Goal: Task Accomplishment & Management: Use online tool/utility

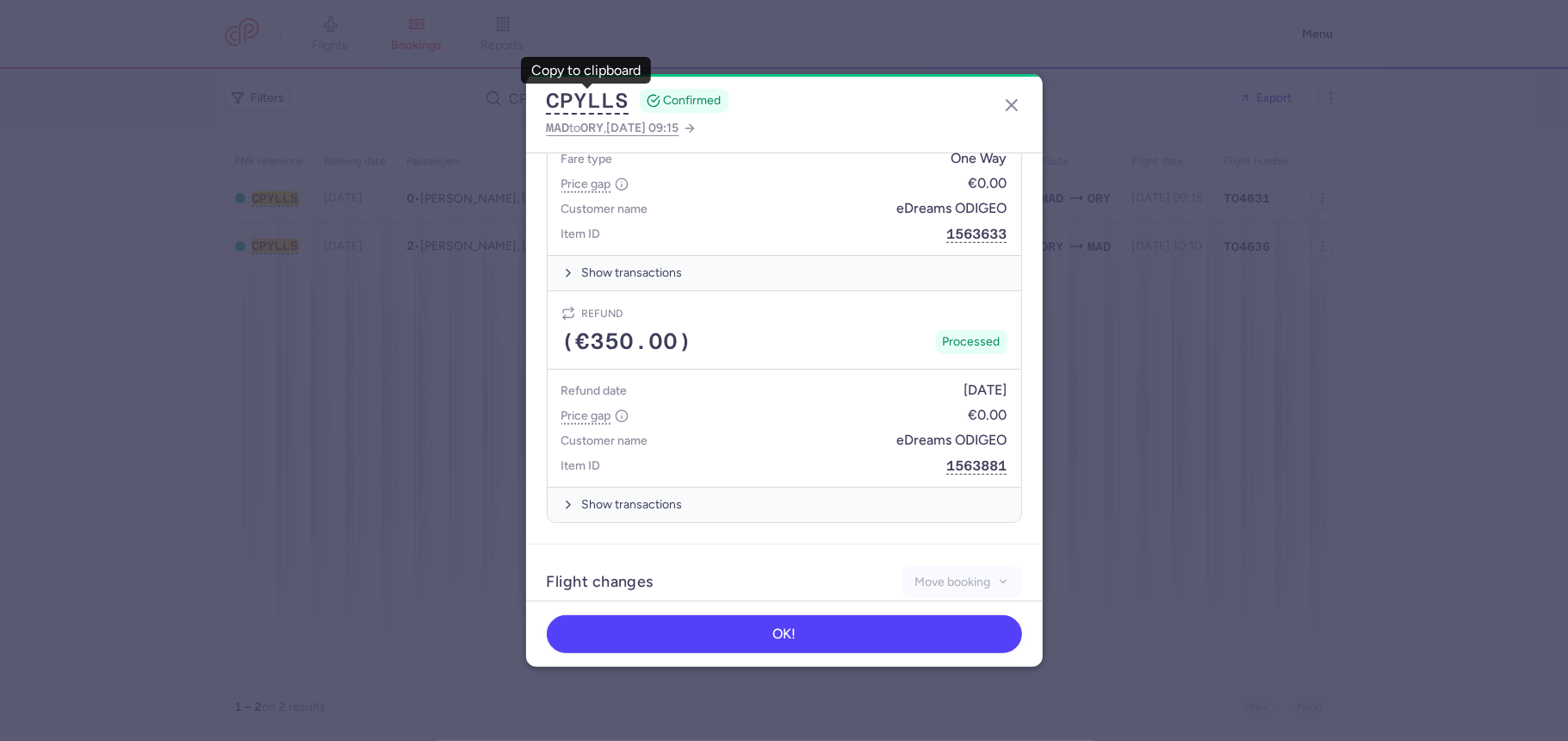
scroll to position [756, 0]
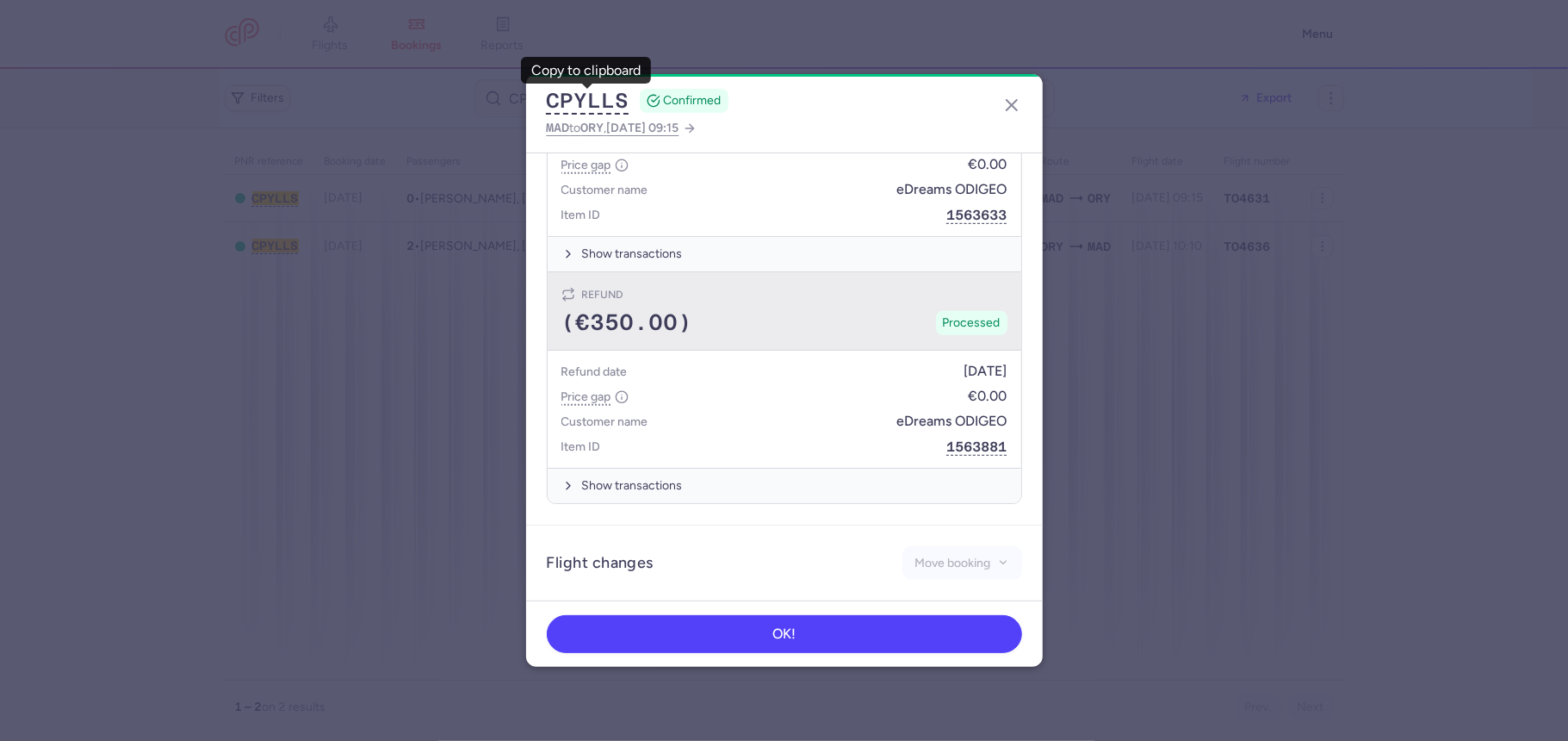
drag, startPoint x: 614, startPoint y: 343, endPoint x: 604, endPoint y: 332, distance: 14.9
drag, startPoint x: 604, startPoint y: 332, endPoint x: 675, endPoint y: 310, distance: 74.3
click at [675, 310] on span "(€350.00)" at bounding box center [628, 323] width 132 height 26
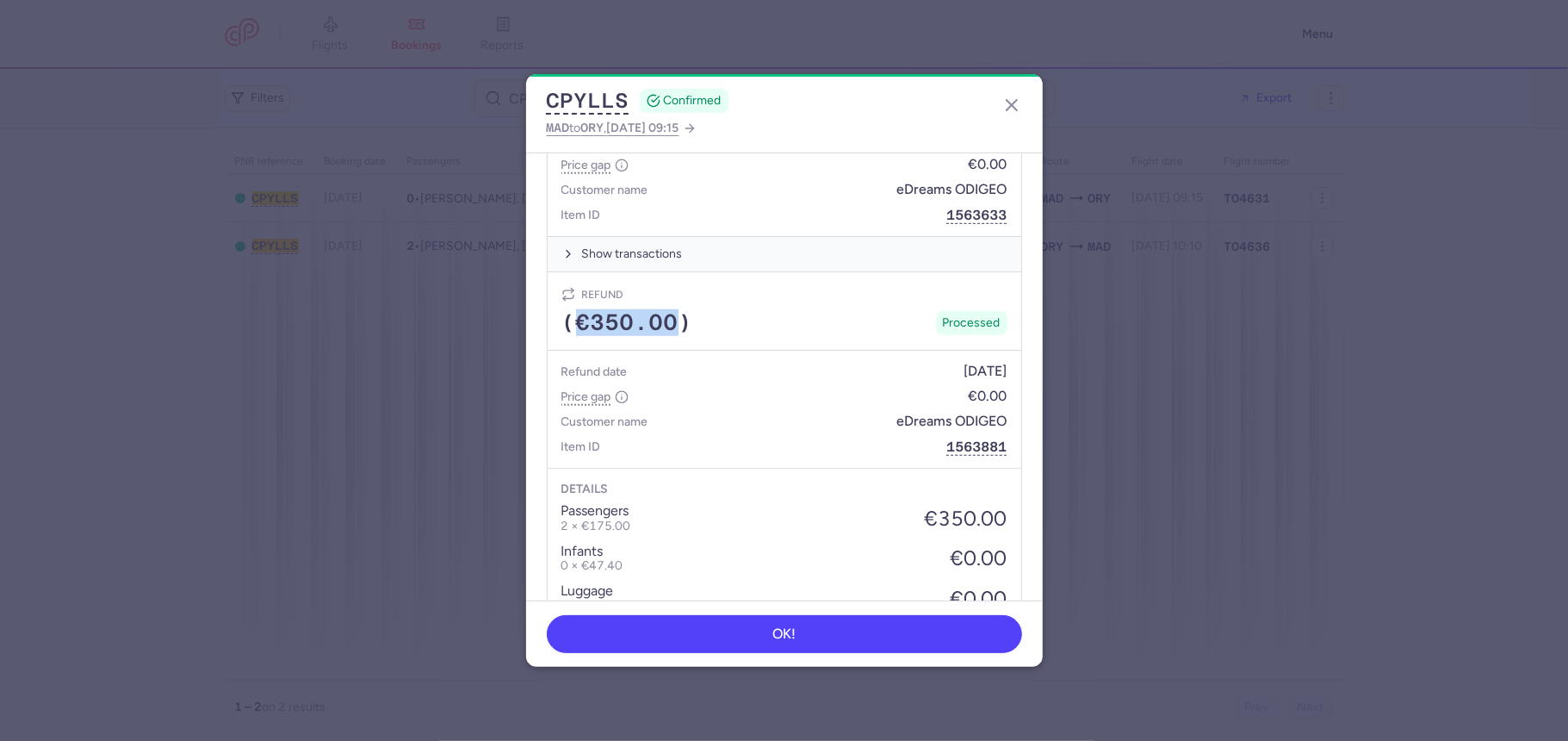
copy span "€350.00"
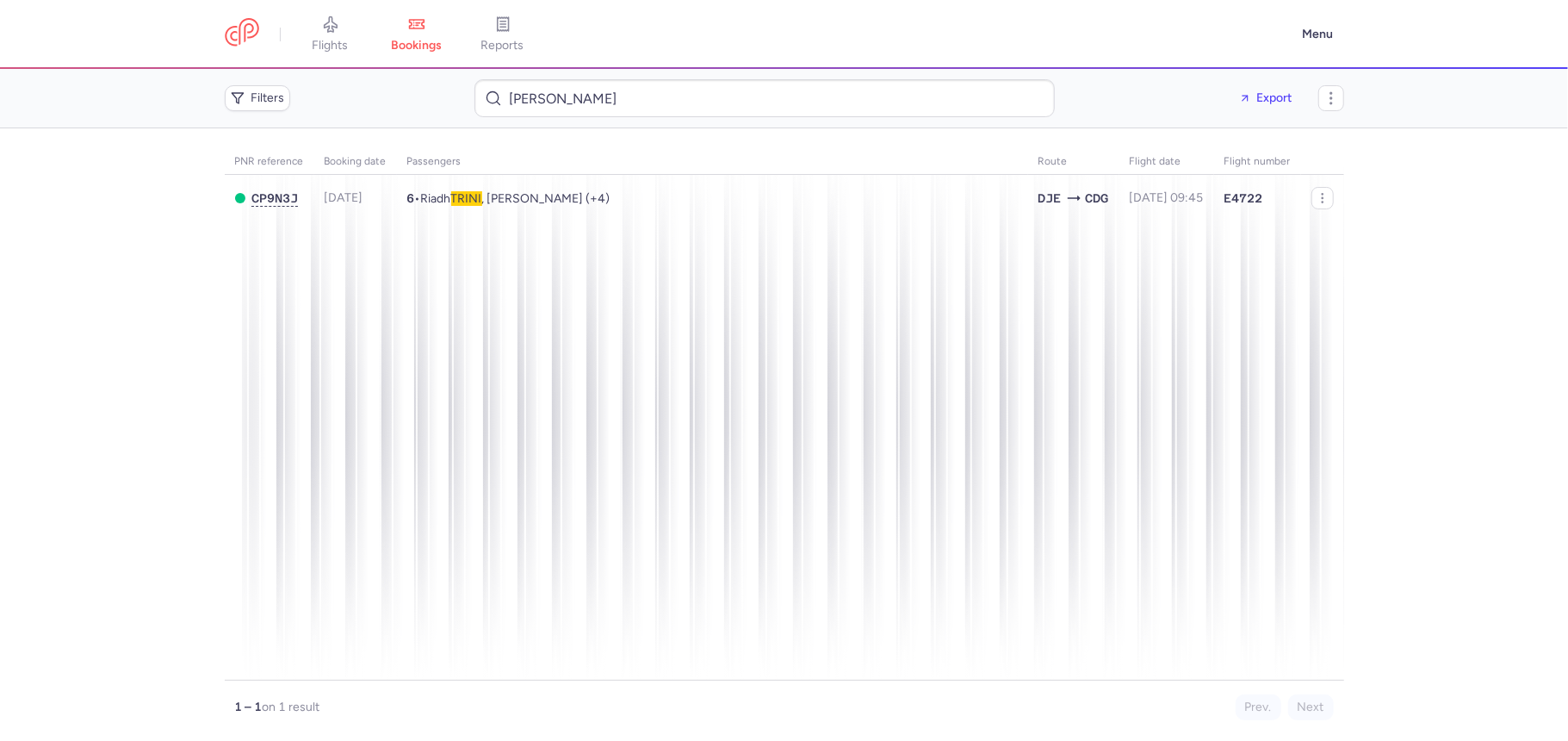
type input "[PERSON_NAME]"
drag, startPoint x: 1465, startPoint y: 245, endPoint x: 1398, endPoint y: 290, distance: 80.7
click at [1465, 245] on main "PNR reference Booking date Passengers Route flight date Flight number CP9N3J [D…" at bounding box center [784, 435] width 1568 height 612
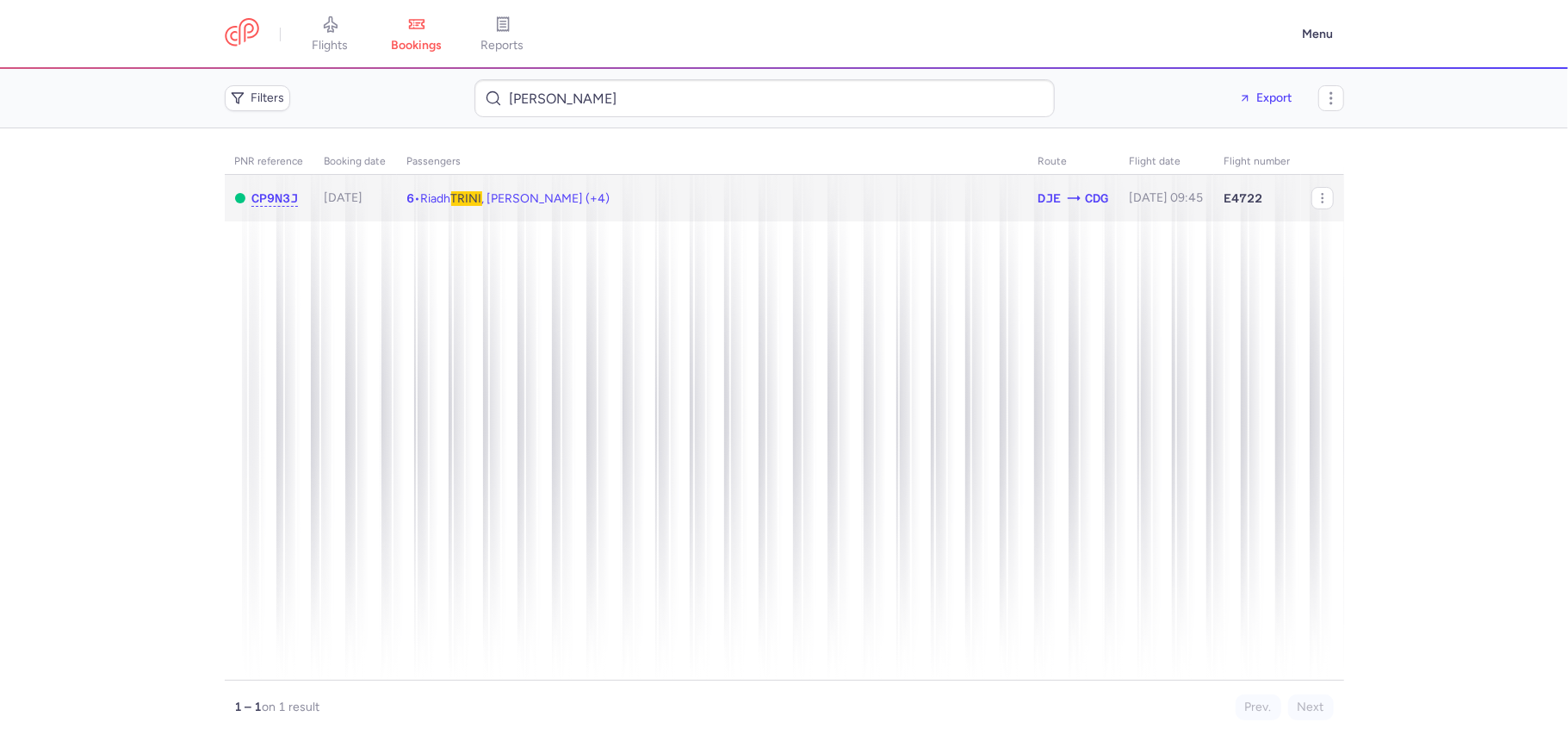
click at [604, 204] on span "[PERSON_NAME] , [PERSON_NAME] (+4)" at bounding box center [516, 198] width 190 height 15
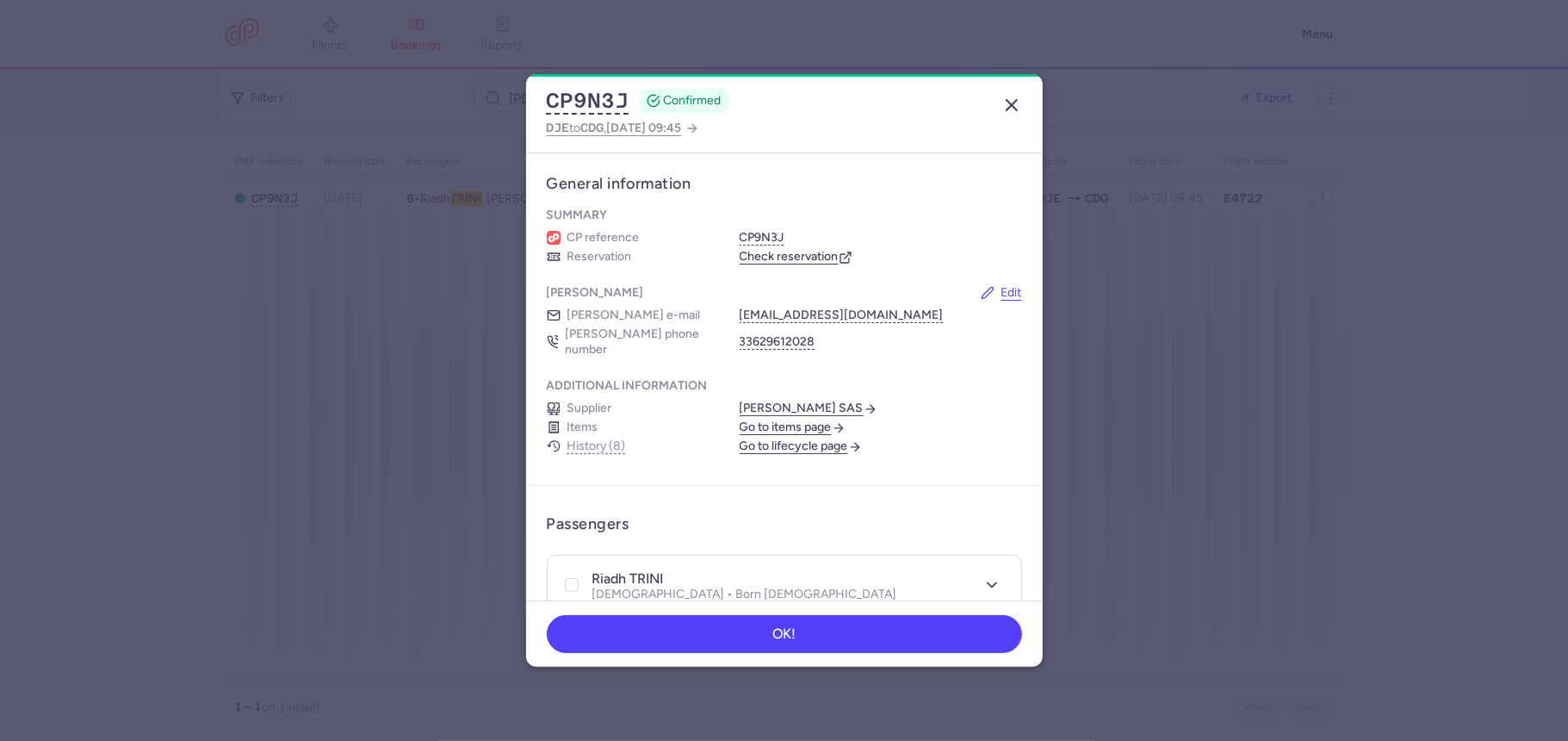
click at [1004, 109] on icon "button" at bounding box center [1012, 105] width 21 height 21
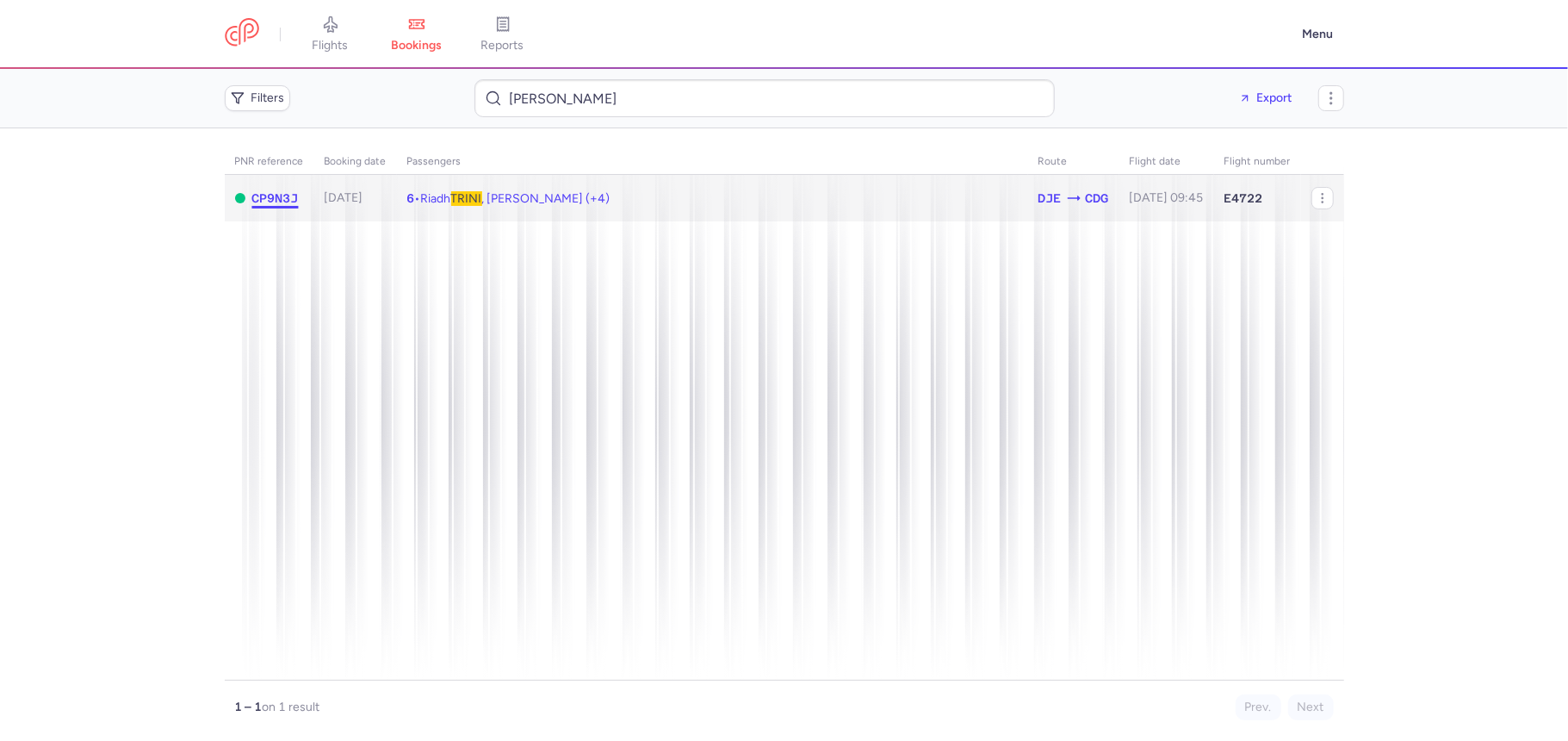
click at [266, 201] on span "CP9N3J" at bounding box center [275, 198] width 46 height 14
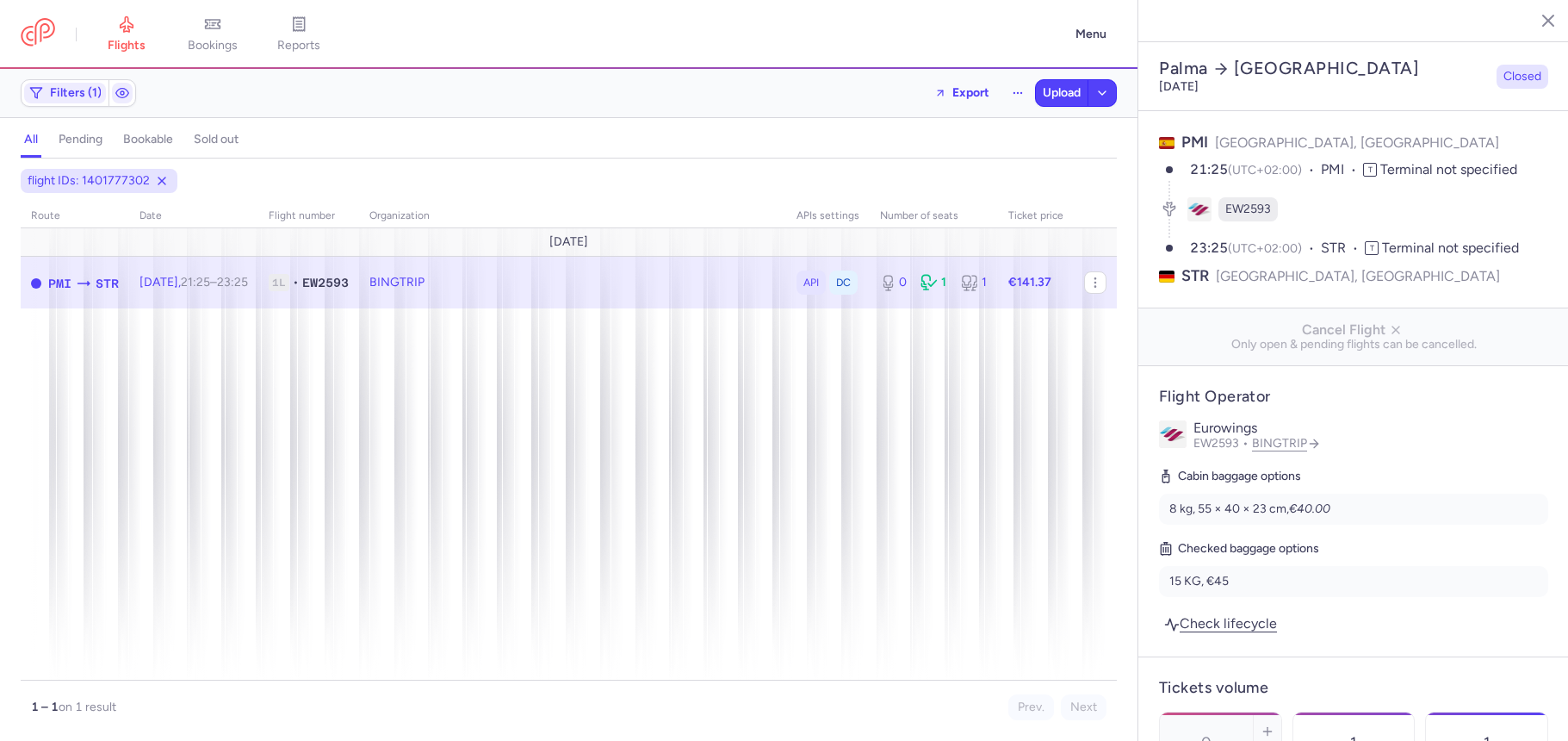
select select "days"
click at [586, 376] on span "Export flight" at bounding box center [666, 380] width 172 height 17
click at [1038, 98] on button "Upload" at bounding box center [1061, 93] width 51 height 26
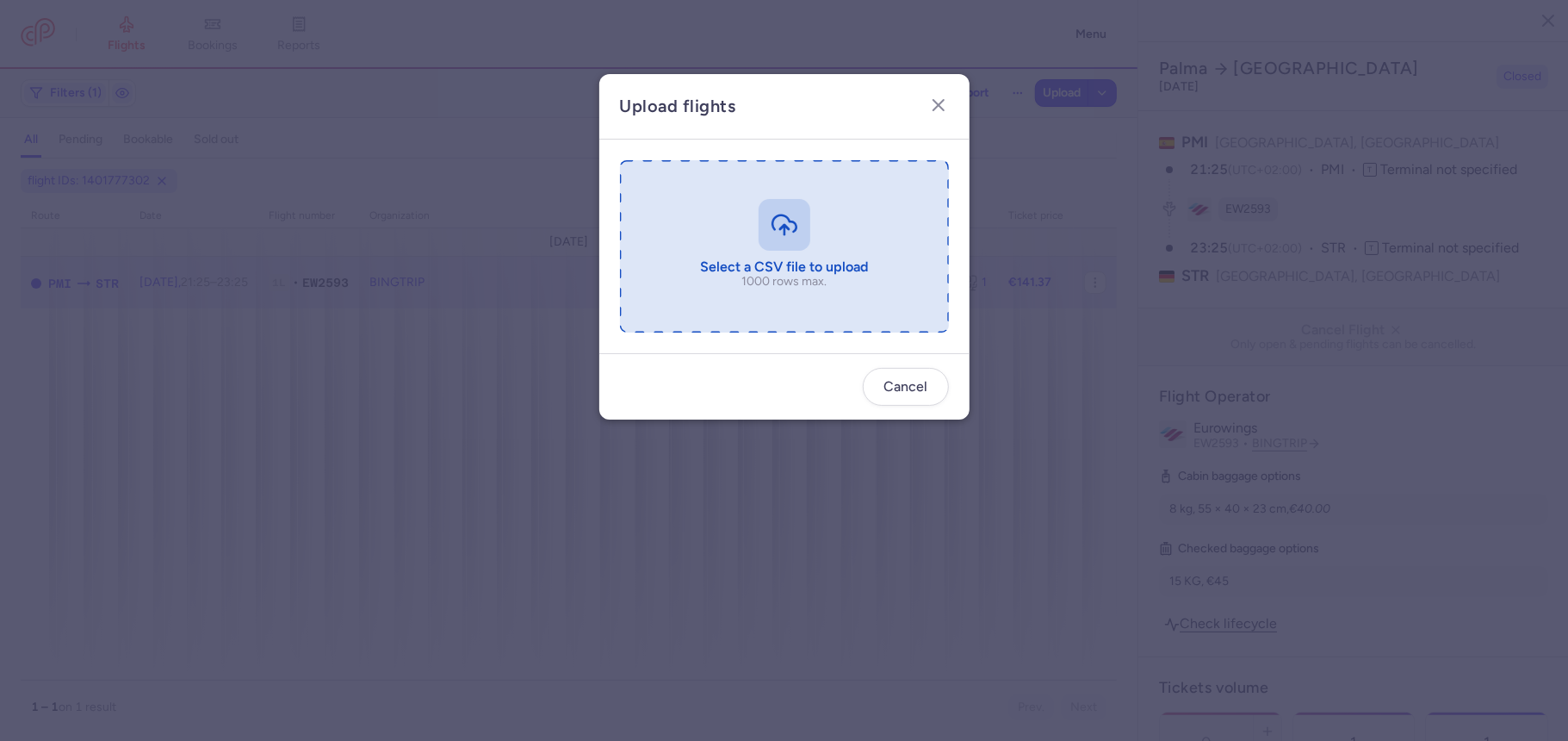
type input "C:\fakepath\export_flight_EW2593_20250812,1833 (1).csv"
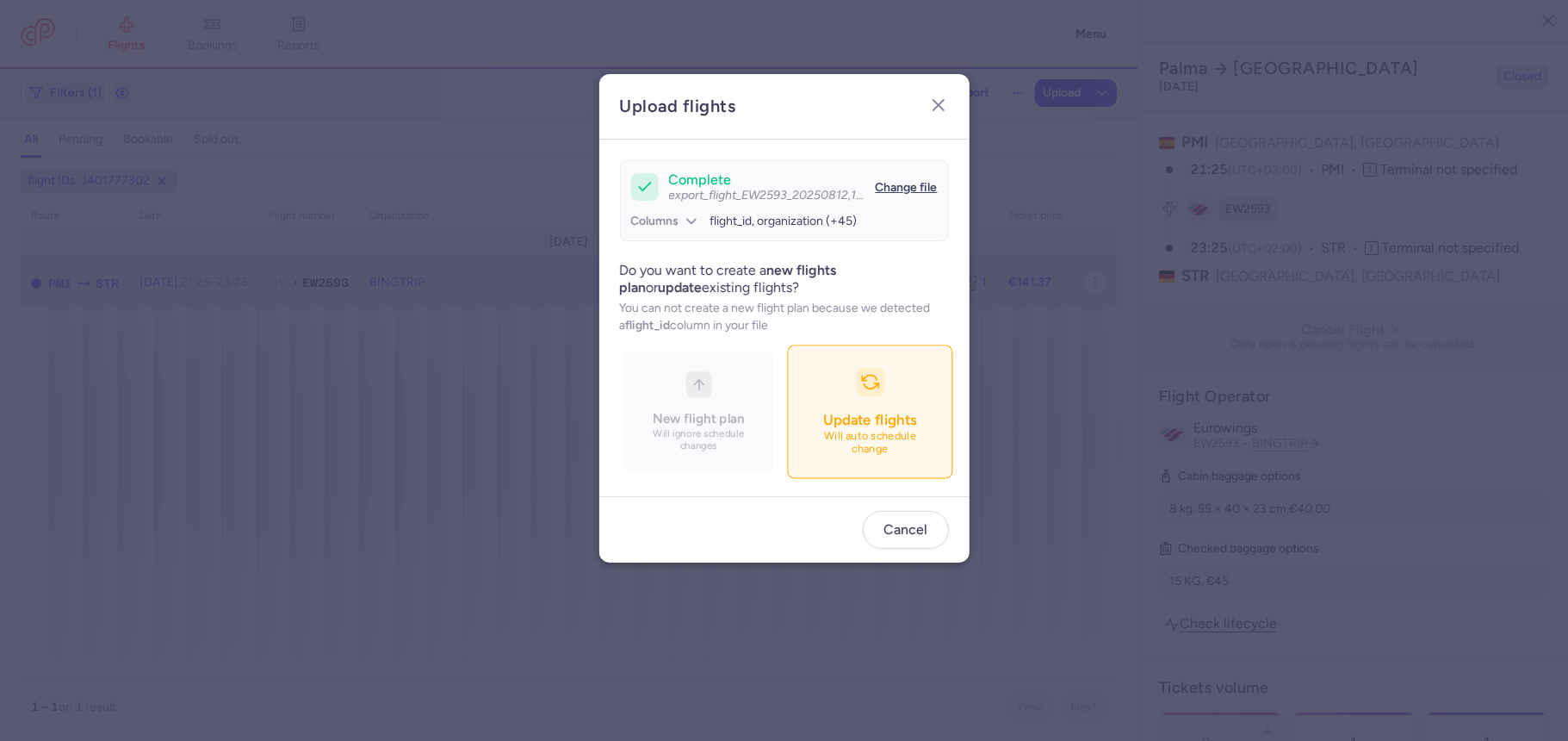
drag, startPoint x: 864, startPoint y: 446, endPoint x: 844, endPoint y: 435, distance: 22.8
click at [864, 446] on p "Will auto schedule change" at bounding box center [870, 443] width 121 height 25
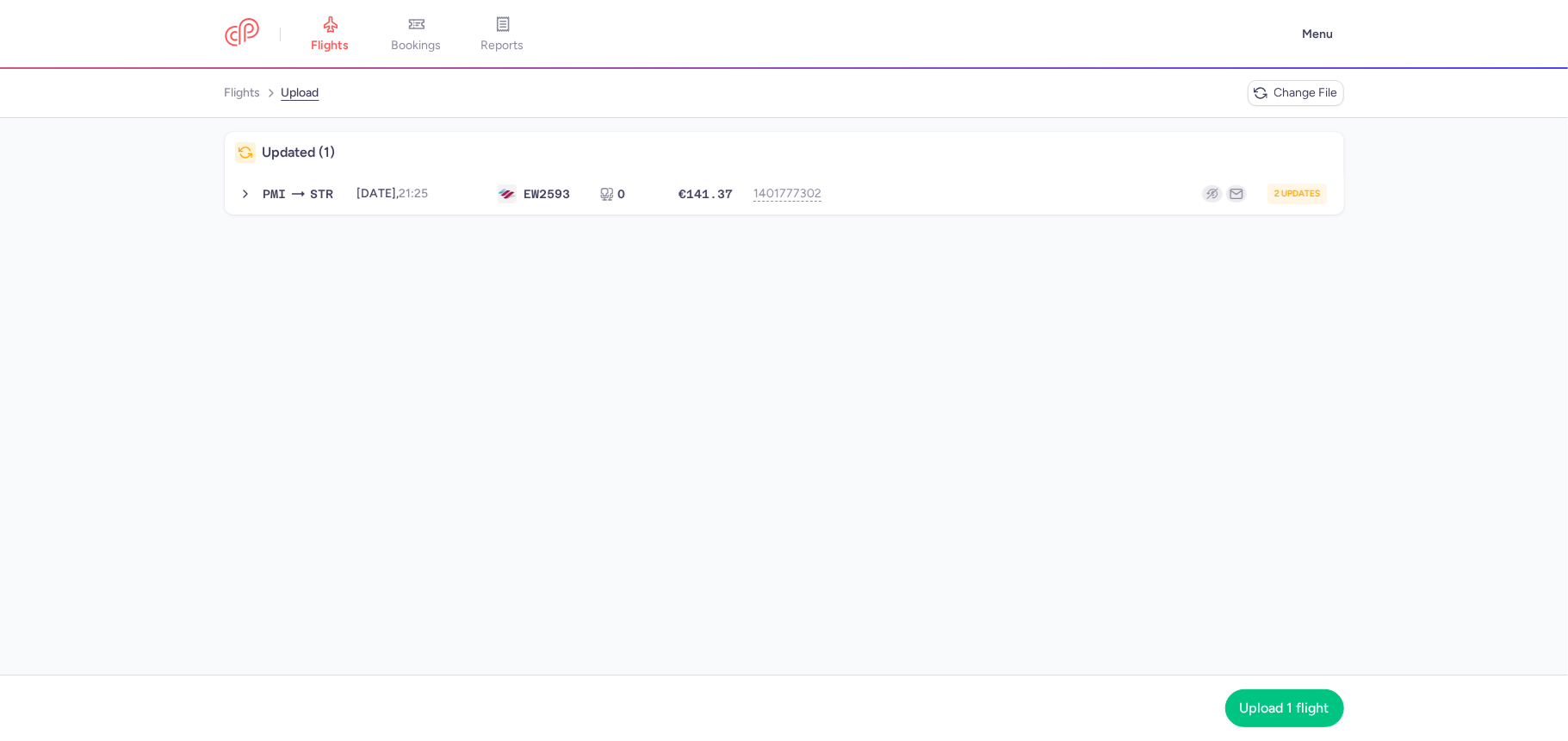
click at [977, 216] on div "Updated (1) PMI STR 2025-08-12, 21:25 EW 2593 0 €141.37 1401777302 2 updates 20…" at bounding box center [784, 397] width 1568 height 557
click at [937, 209] on button "PMI STR 2025-08-12, 21:25 EW 2593 0 €141.37 1401777302 2 updates 2025-08-12, 21…" at bounding box center [784, 194] width 1119 height 42
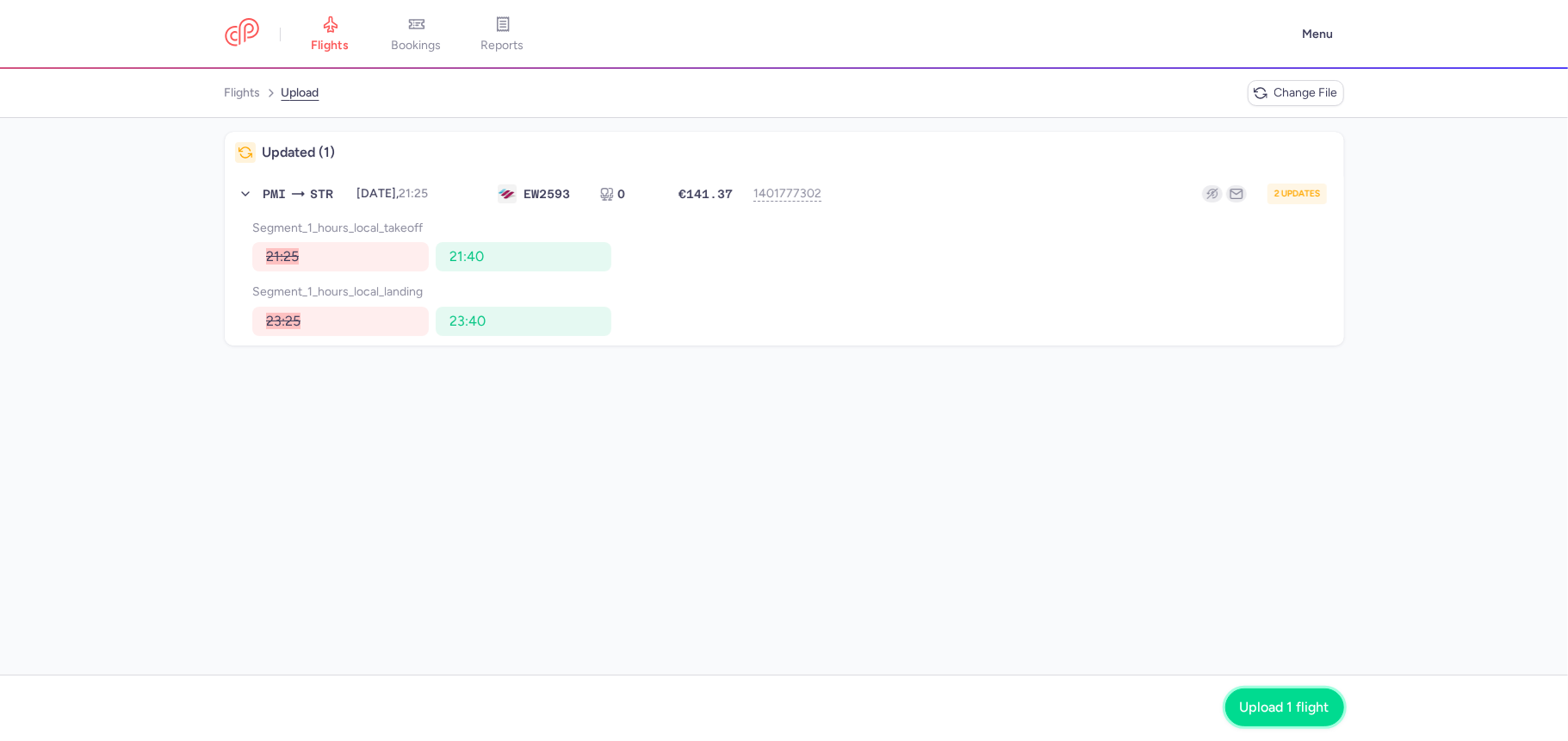
click at [1305, 718] on button "Upload 1 flight" at bounding box center [1284, 707] width 119 height 38
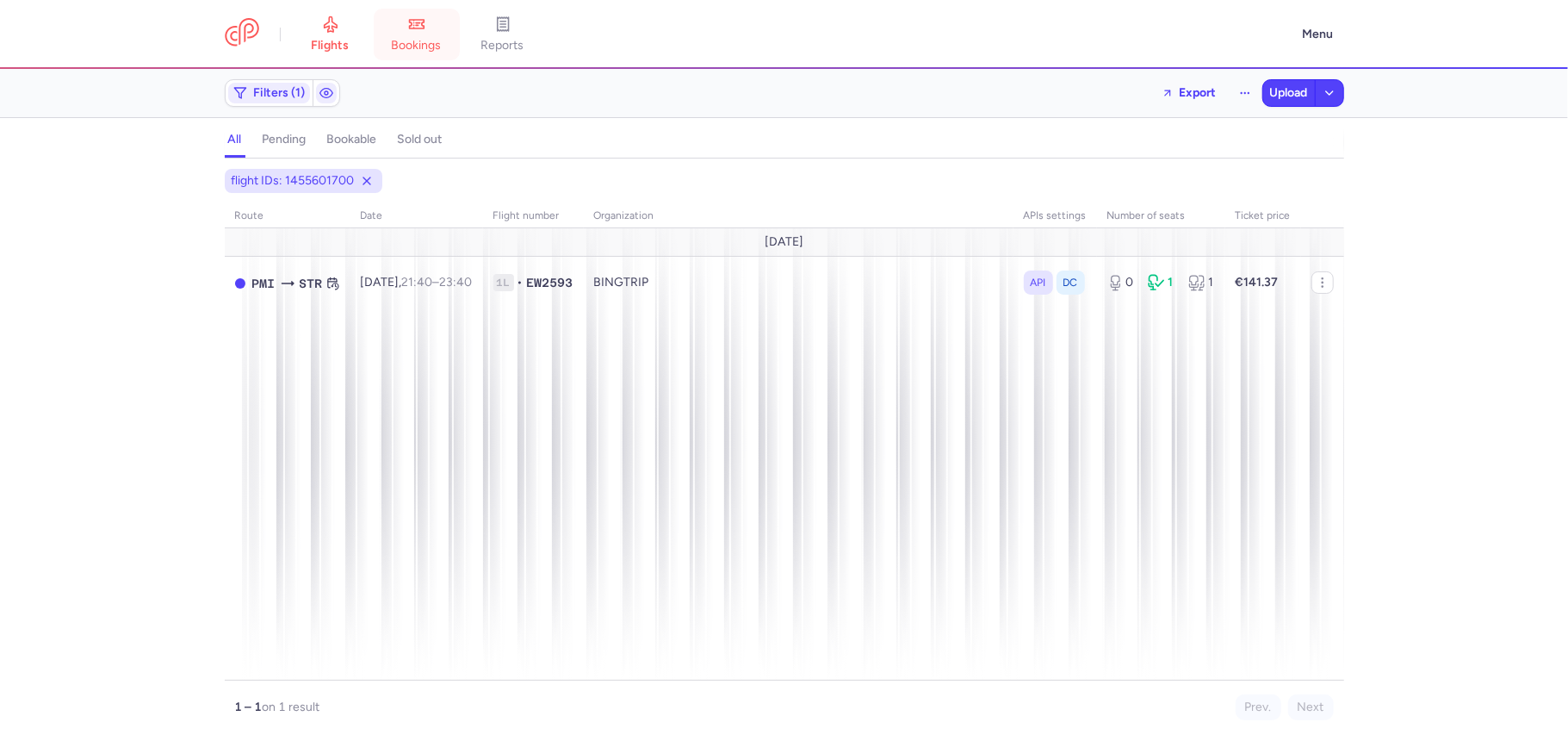
click at [408, 46] on span "bookings" at bounding box center [417, 46] width 50 height 16
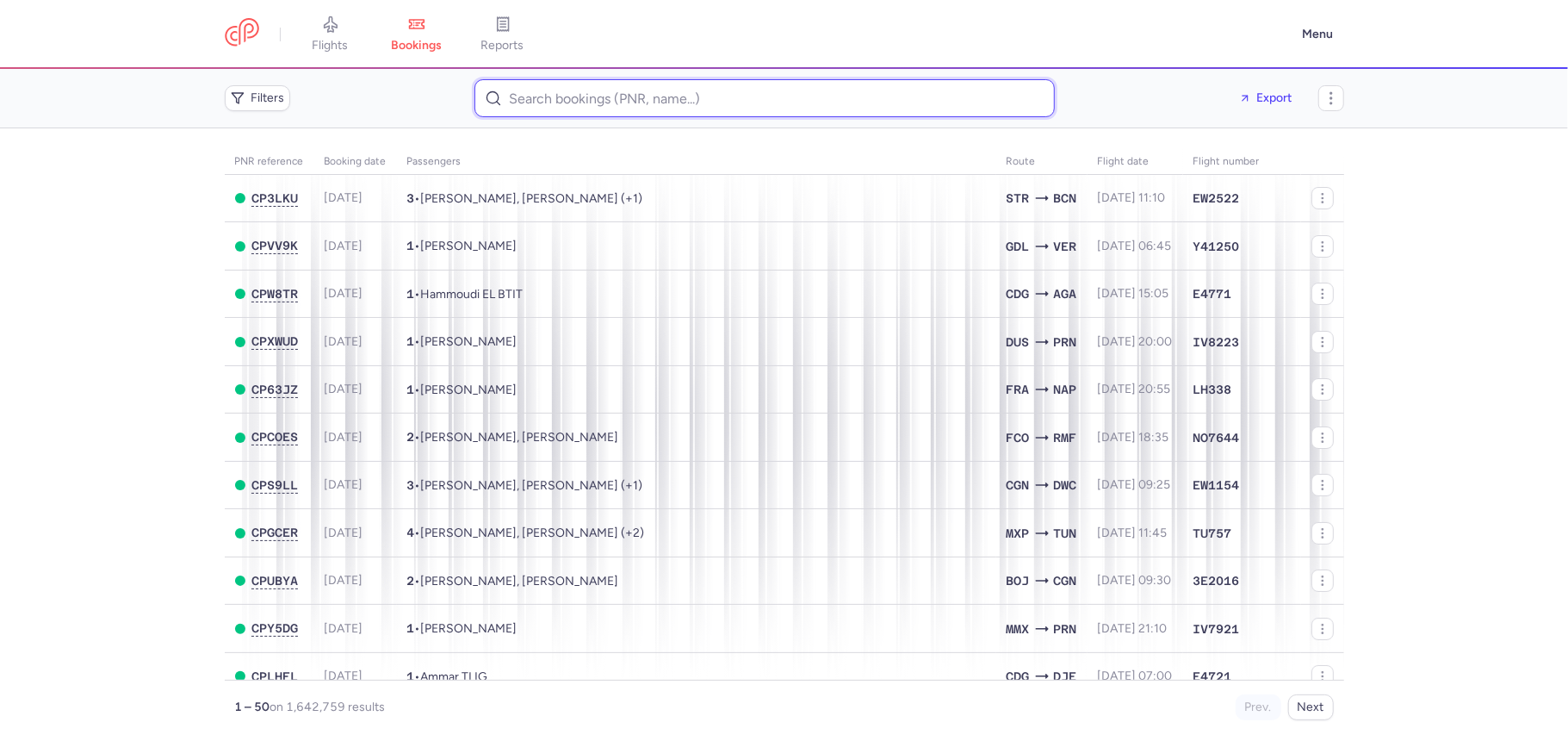
paste input "Louise Lipsker"
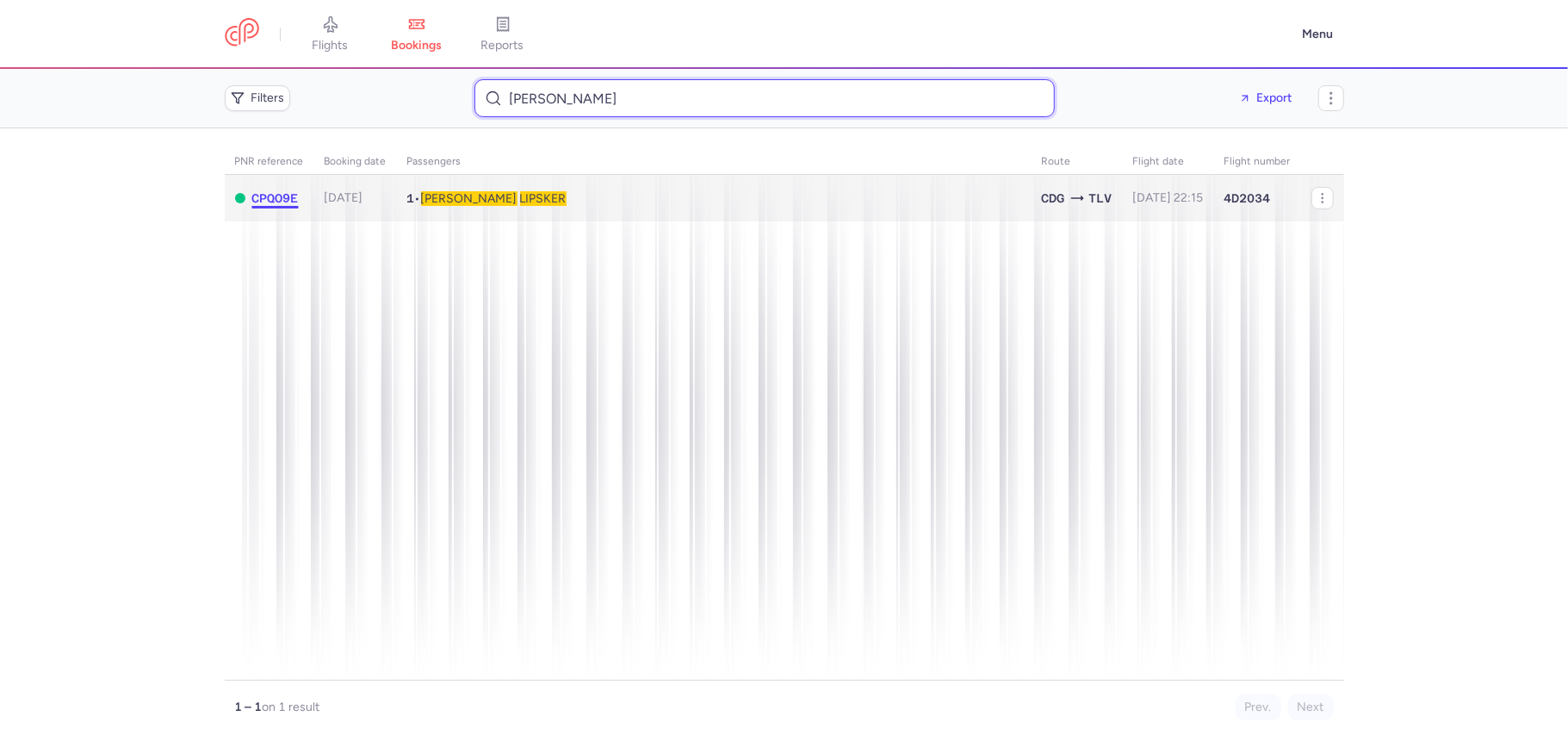
type input "Louise Lipsker"
click at [281, 195] on span "CPQO9E" at bounding box center [275, 198] width 46 height 14
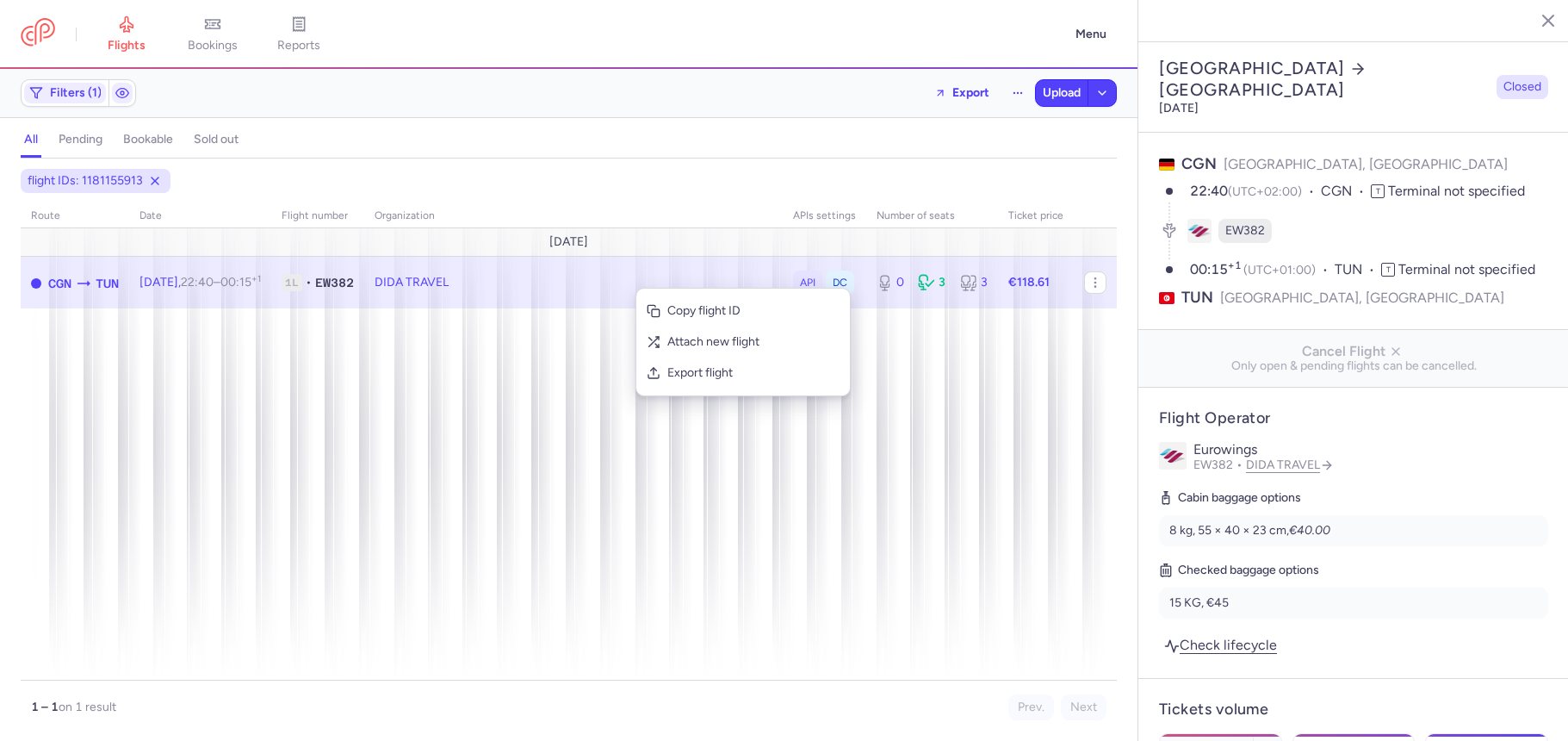
select select "days"
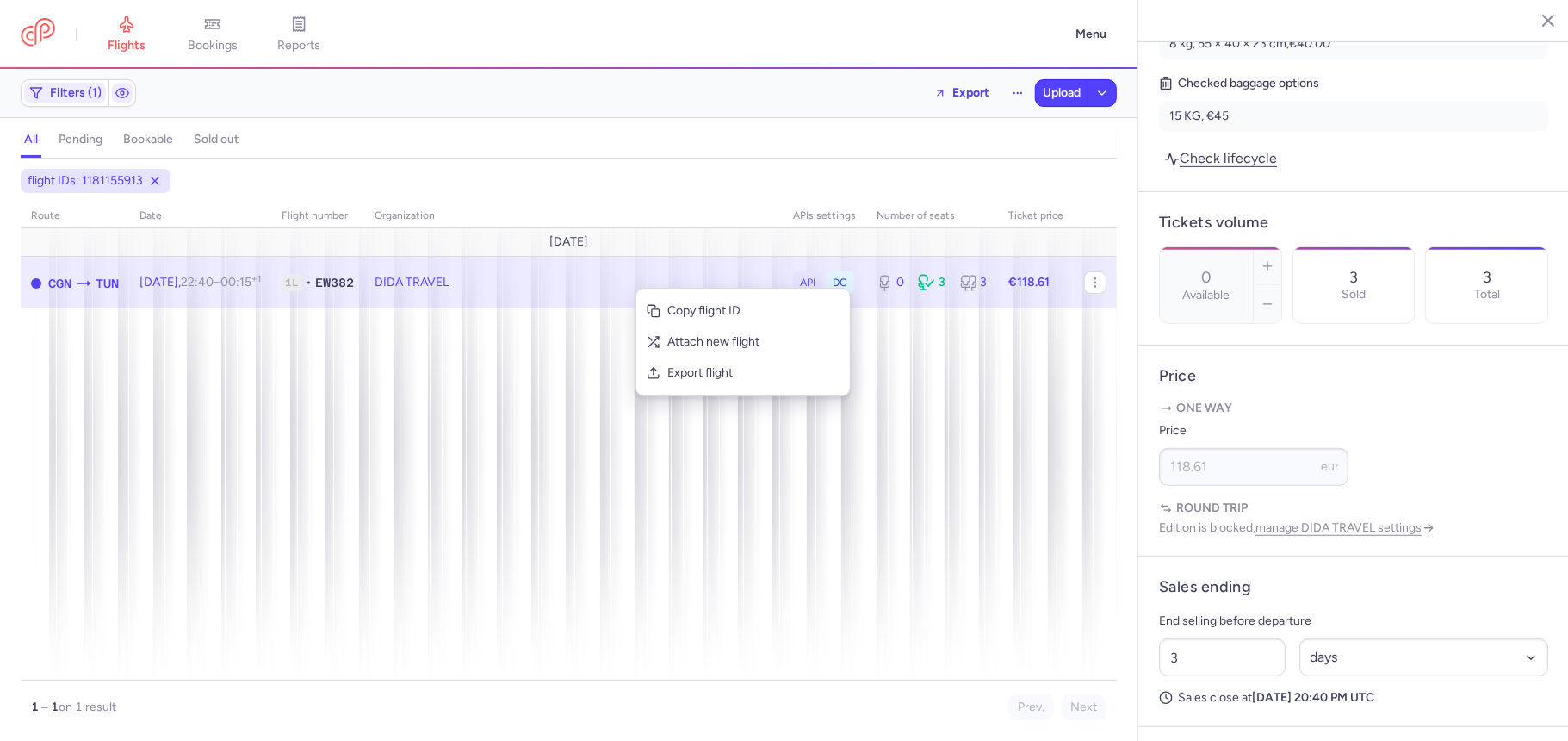
scroll to position [1077, 0]
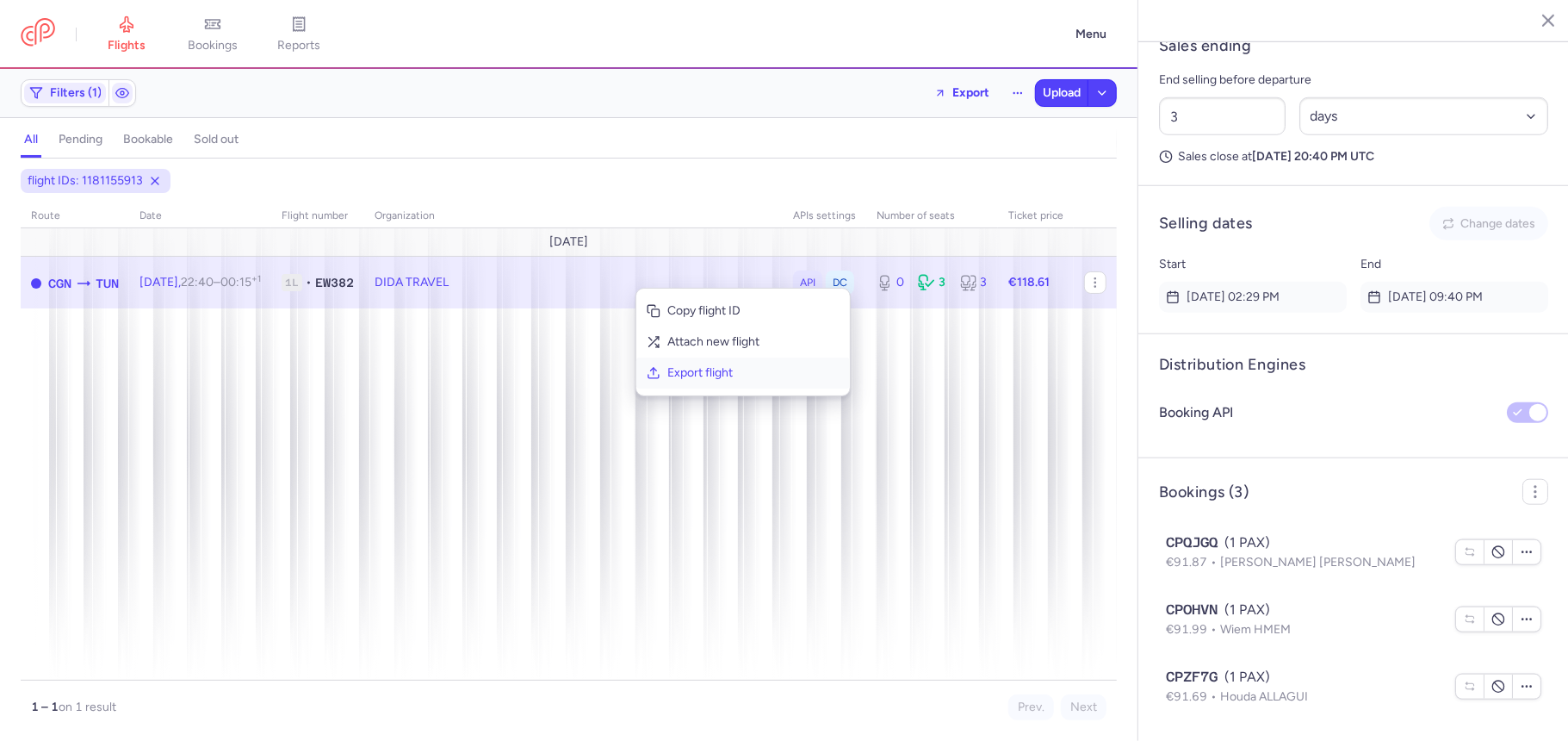
click at [691, 363] on button "Export flight" at bounding box center [744, 373] width 214 height 31
click at [1037, 88] on button "Upload" at bounding box center [1061, 93] width 51 height 26
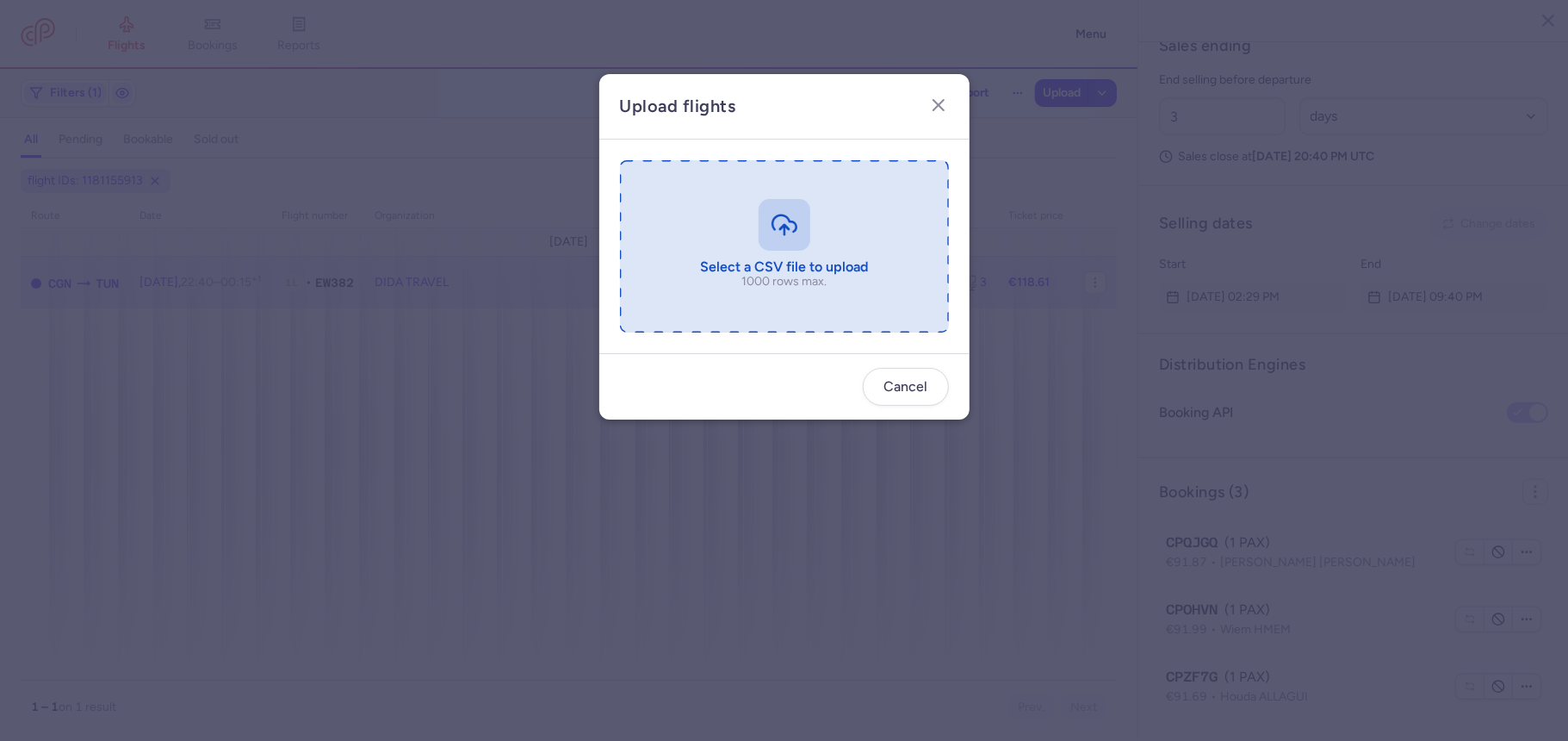
type input "C:\fakepath\export_flight_EW382_20250812,1856 (1).csv"
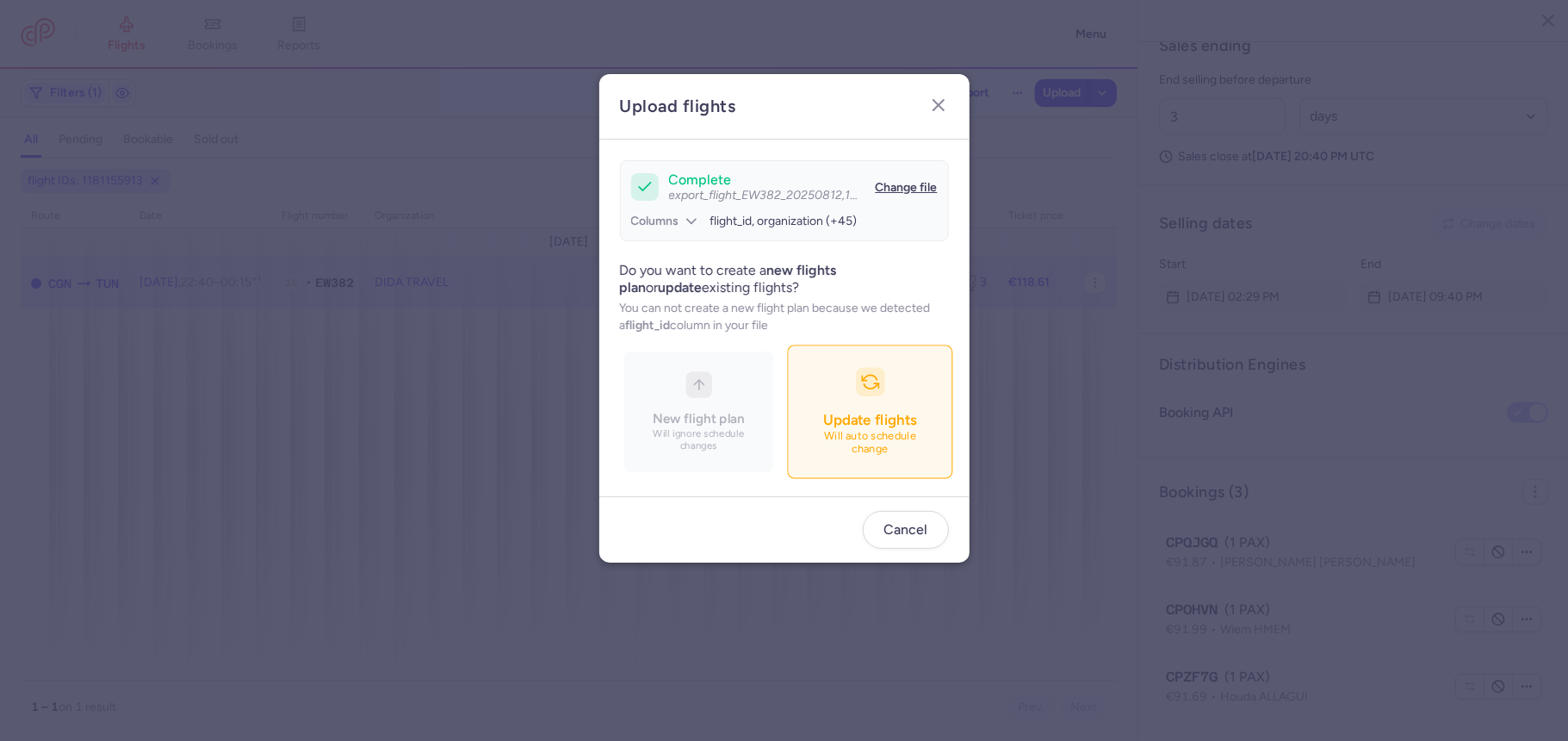
click at [876, 404] on button "Update flights Will auto schedule change" at bounding box center [870, 411] width 165 height 133
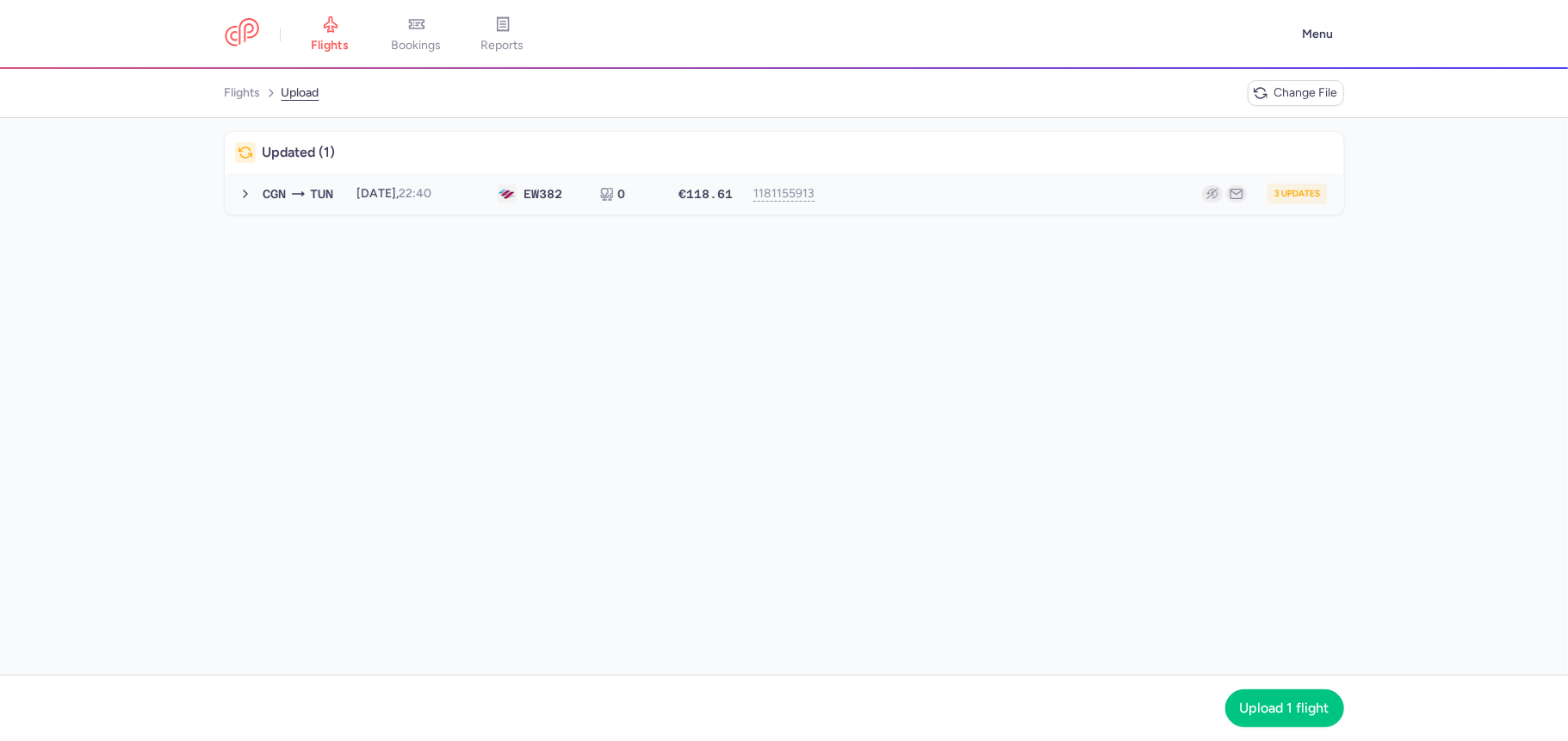
click at [915, 197] on div "3 updates" at bounding box center [1081, 194] width 492 height 21
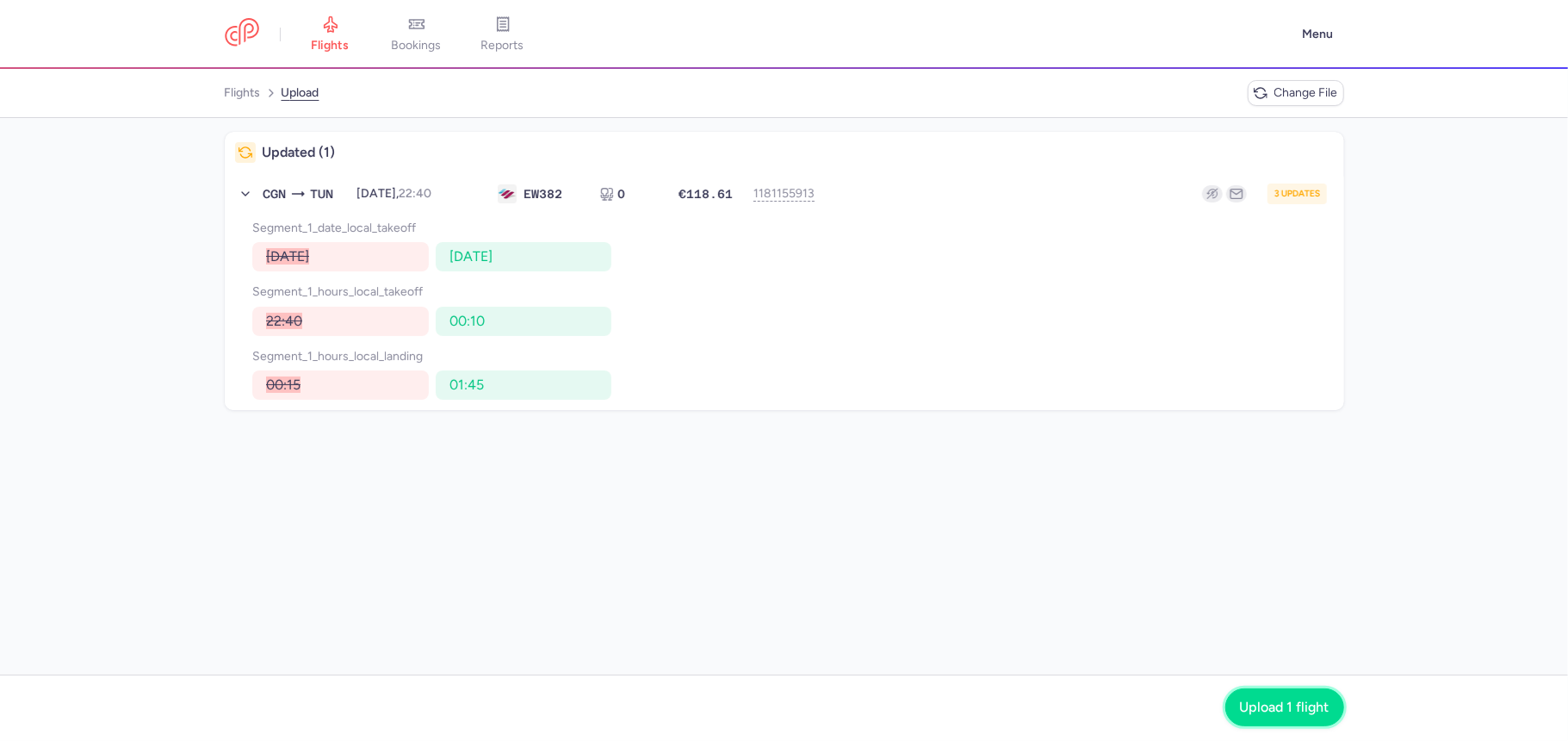
click at [1281, 700] on span "Upload 1 flight" at bounding box center [1284, 707] width 90 height 16
